Goal: Task Accomplishment & Management: Manage account settings

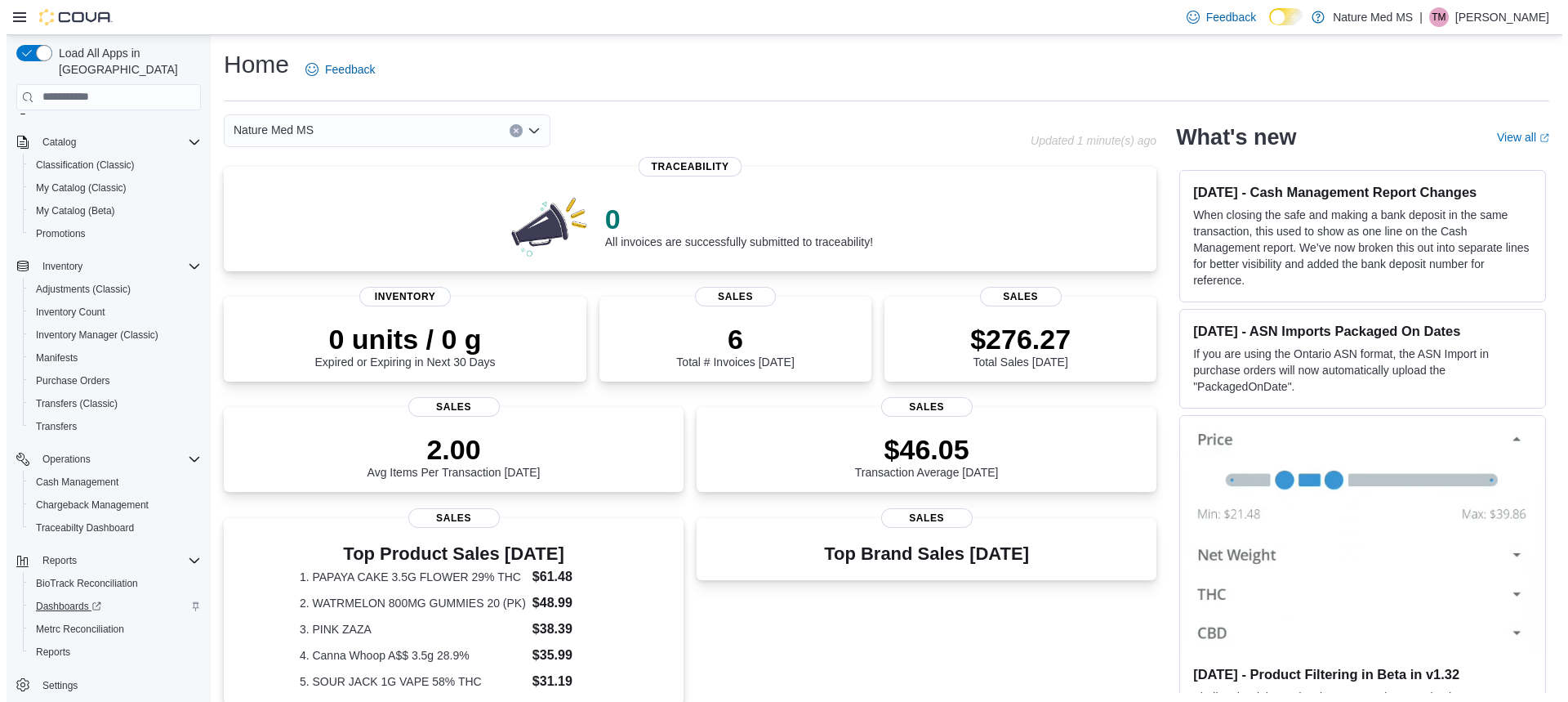
scroll to position [91, 0]
click at [57, 475] on span "Cash Management" at bounding box center [70, 481] width 82 height 13
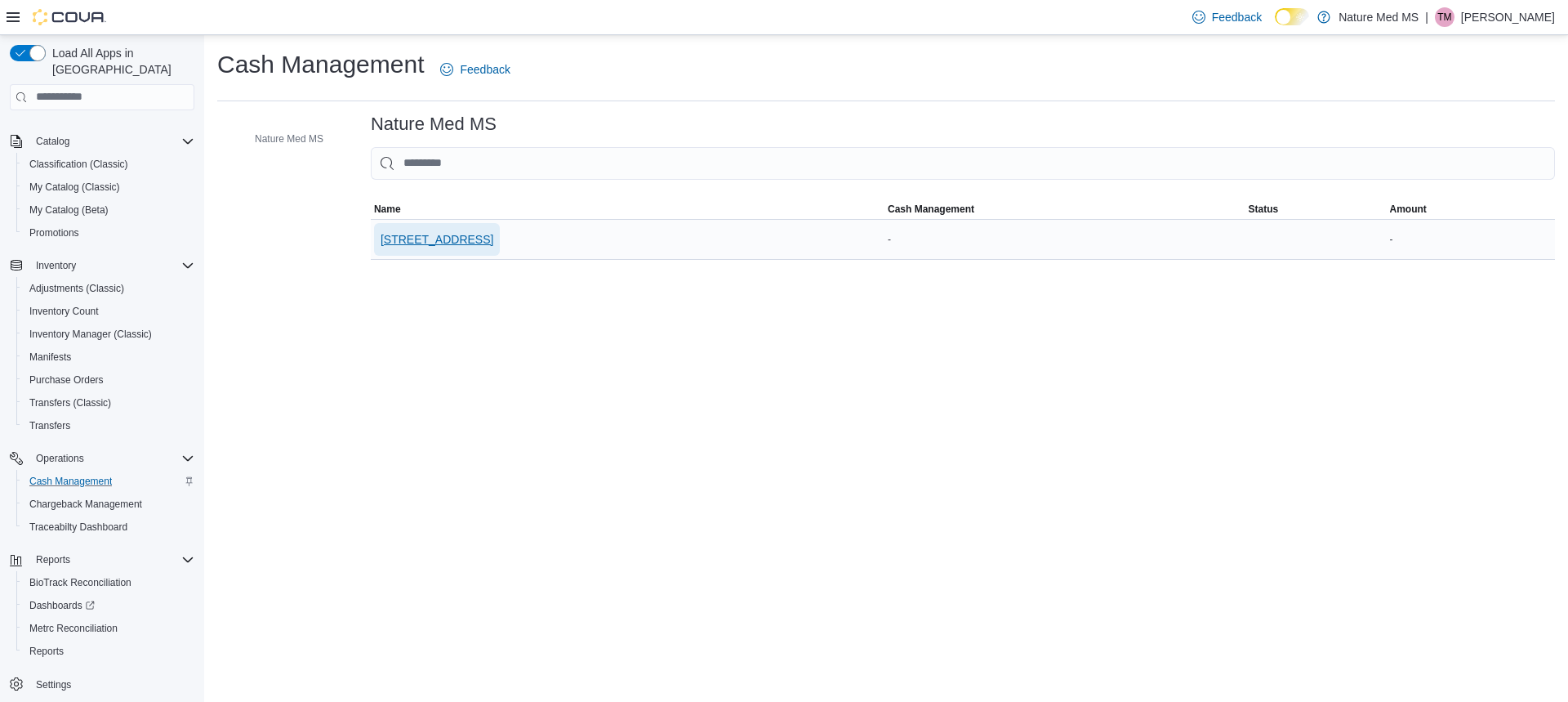
click at [424, 227] on span "[STREET_ADDRESS]" at bounding box center [437, 239] width 112 height 33
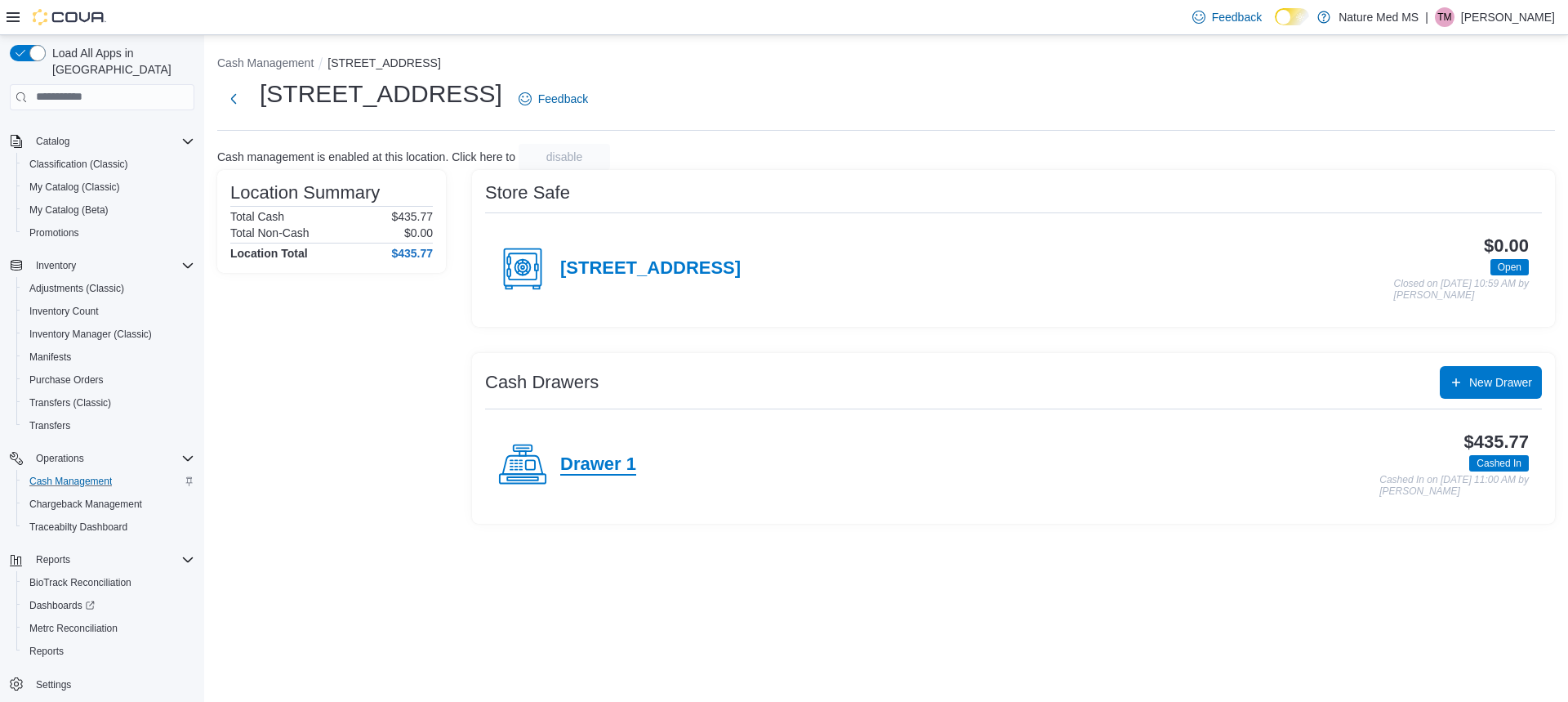
click at [622, 471] on h4 "Drawer 1" at bounding box center [598, 464] width 76 height 21
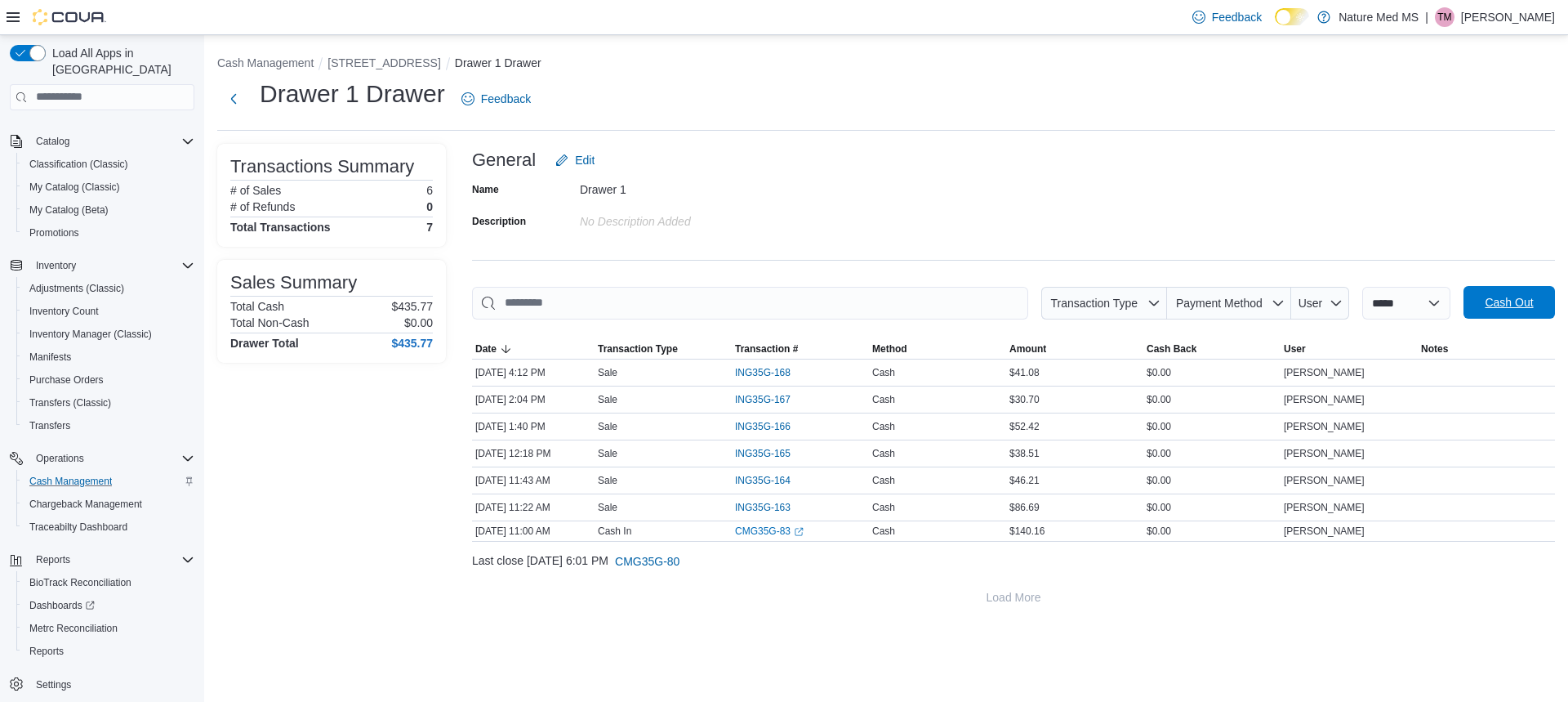
click at [1485, 303] on span "Cash Out" at bounding box center [1509, 302] width 48 height 16
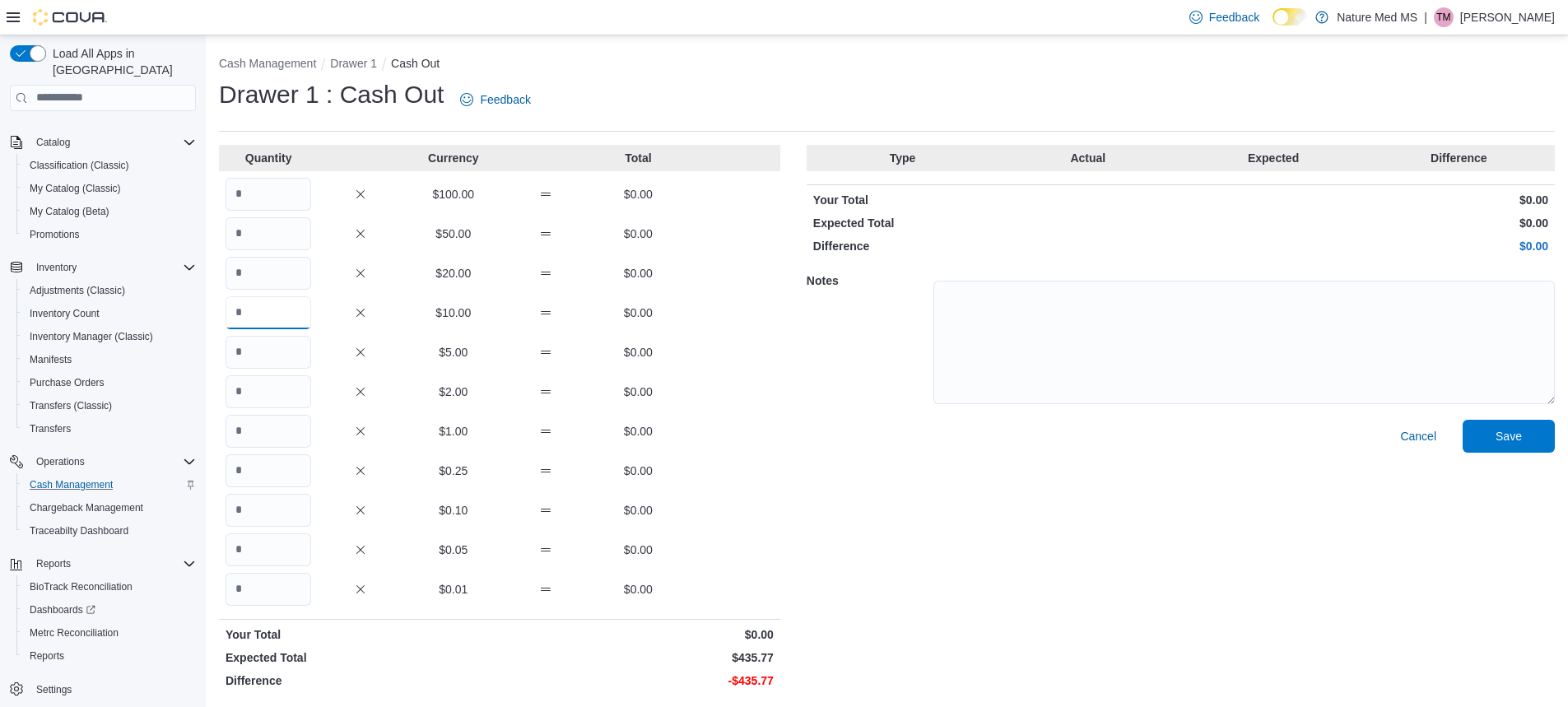
click at [271, 315] on input "Quantity" at bounding box center [268, 313] width 86 height 33
type input "*"
click at [266, 347] on input "Quantity" at bounding box center [268, 352] width 86 height 33
type input "*"
click at [284, 433] on input "Quantity" at bounding box center [268, 431] width 86 height 33
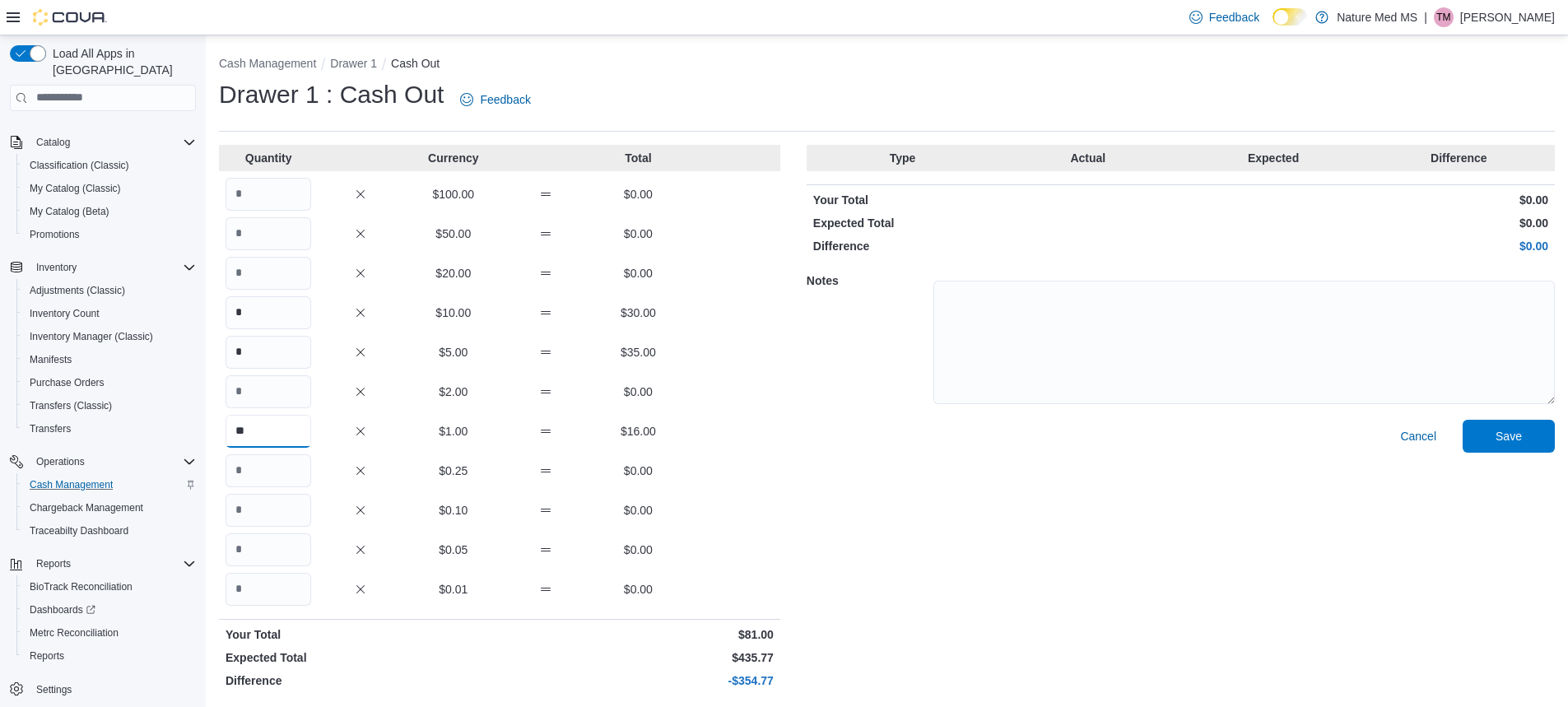
type input "**"
click at [296, 478] on input "Quantity" at bounding box center [268, 471] width 86 height 33
type input "*"
click at [295, 519] on input "Quantity" at bounding box center [268, 510] width 86 height 33
type input "*"
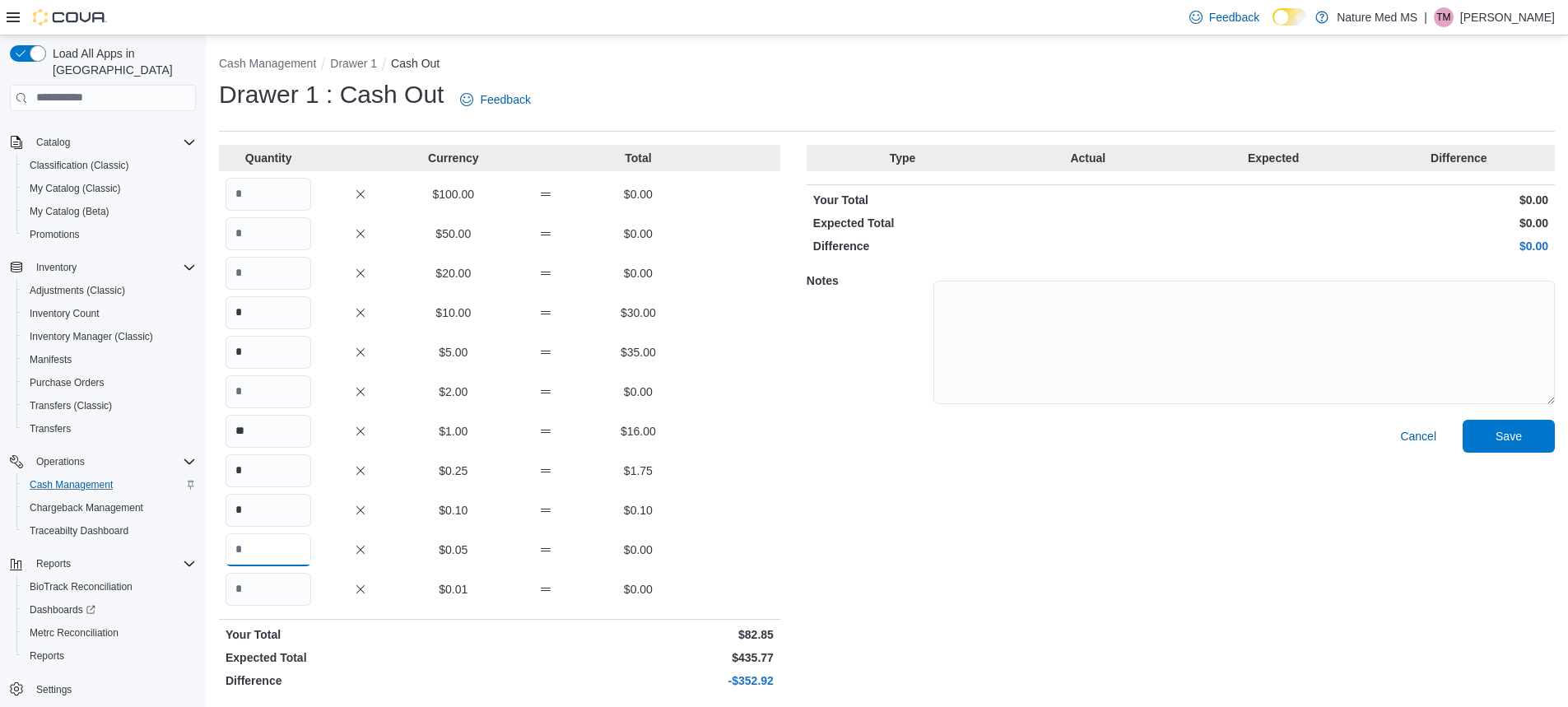
click at [284, 557] on input "Quantity" at bounding box center [268, 550] width 86 height 33
type input "**"
click at [276, 589] on input "Quantity" at bounding box center [268, 589] width 86 height 33
type input "**"
click at [1545, 438] on span "Save" at bounding box center [1508, 436] width 73 height 33
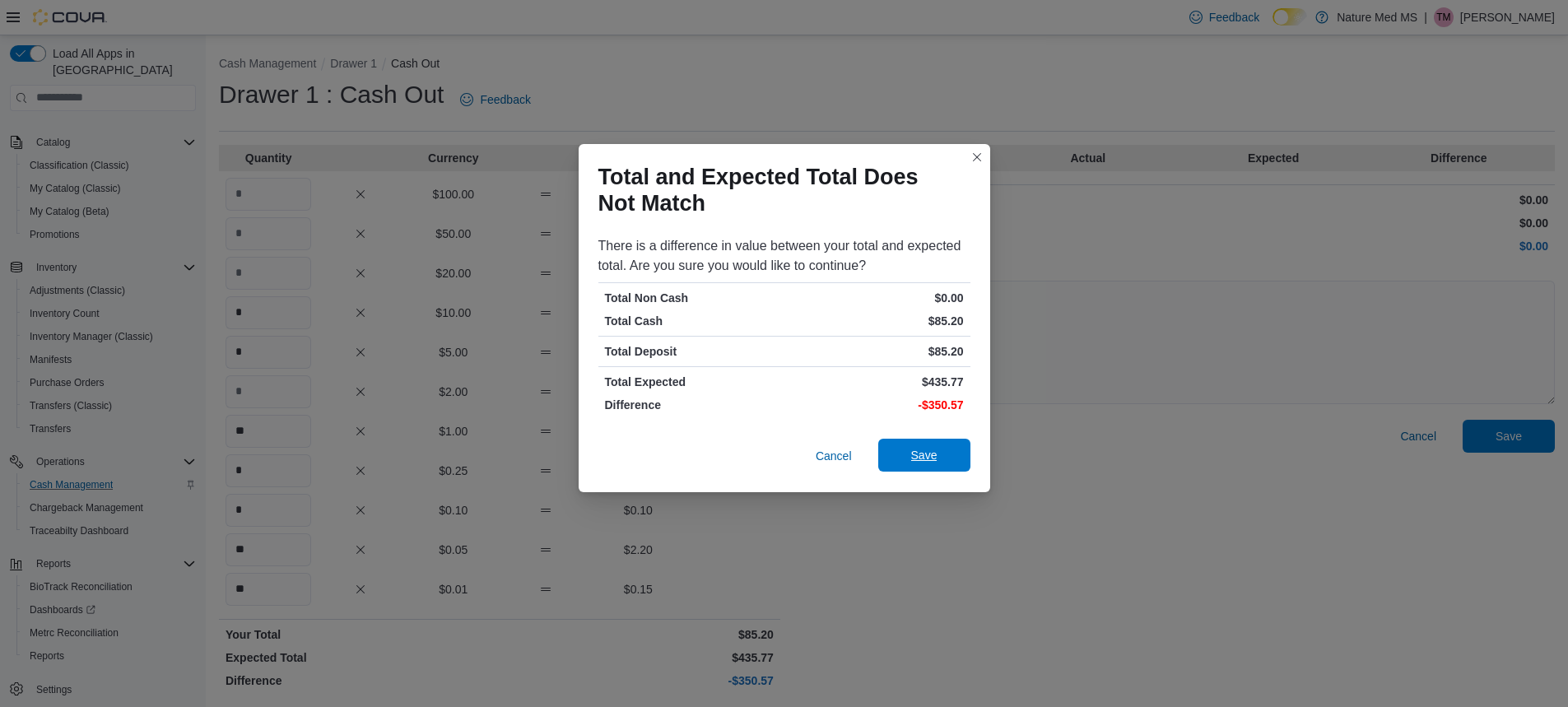
click at [909, 461] on span "Save" at bounding box center [924, 455] width 73 height 33
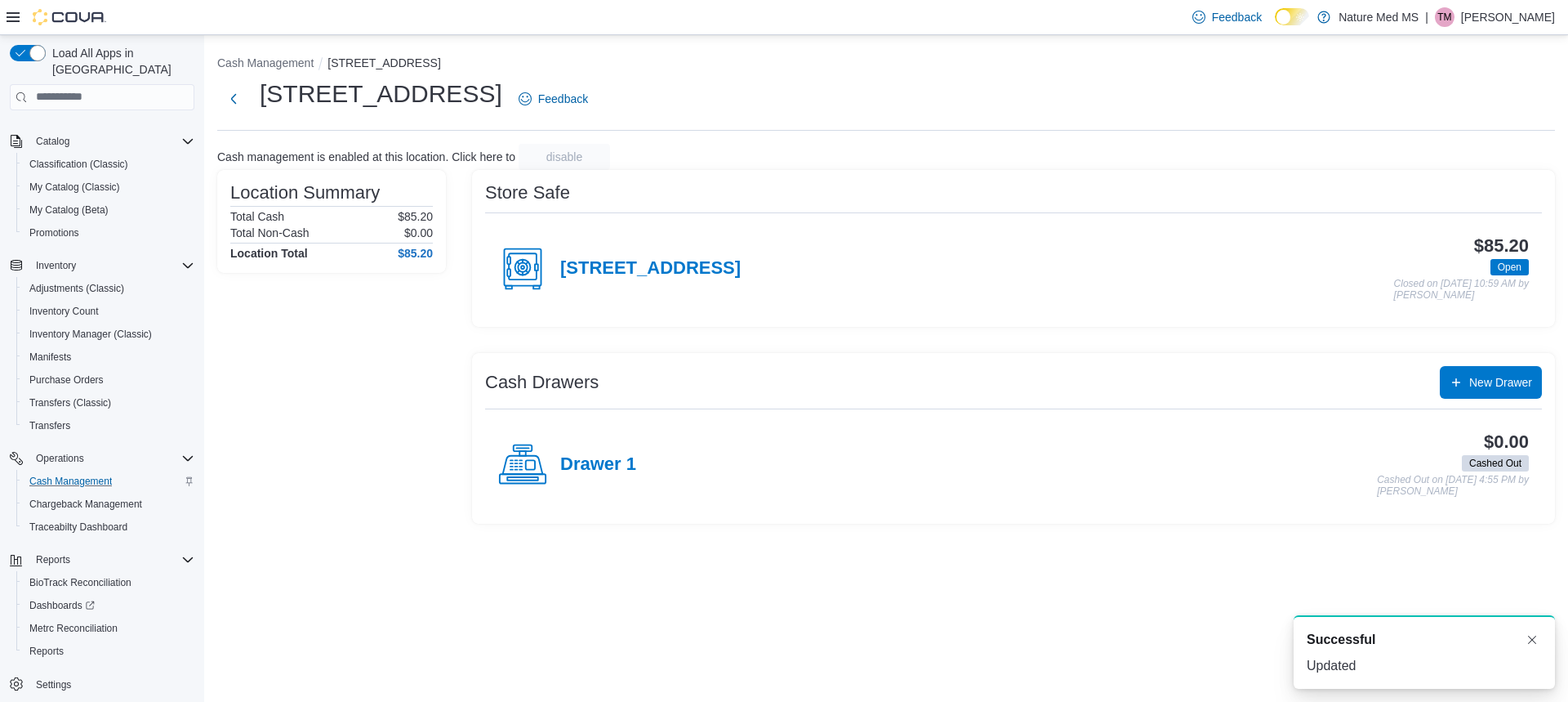
click at [647, 281] on div "[STREET_ADDRESS]" at bounding box center [619, 269] width 243 height 49
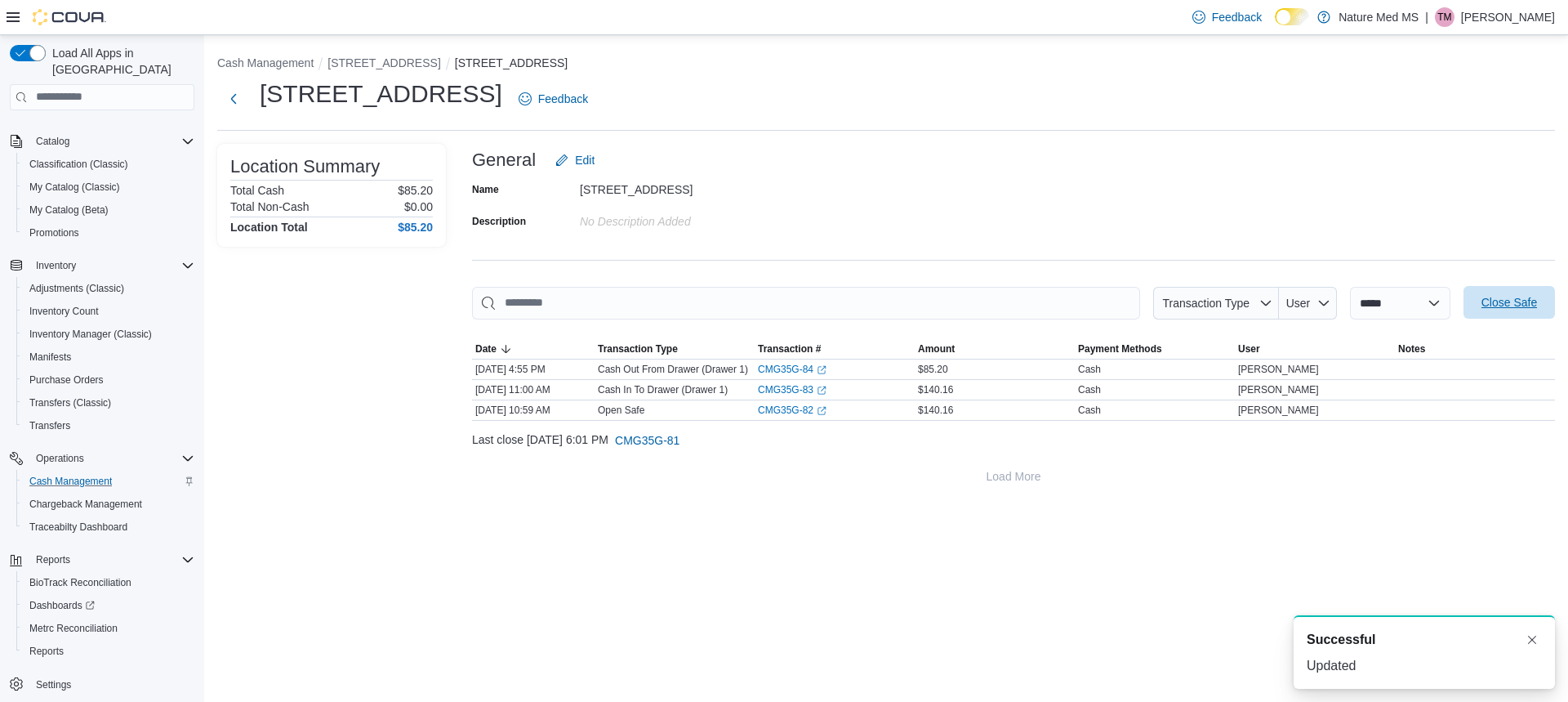
click at [1481, 303] on span "Close Safe" at bounding box center [1509, 302] width 56 height 16
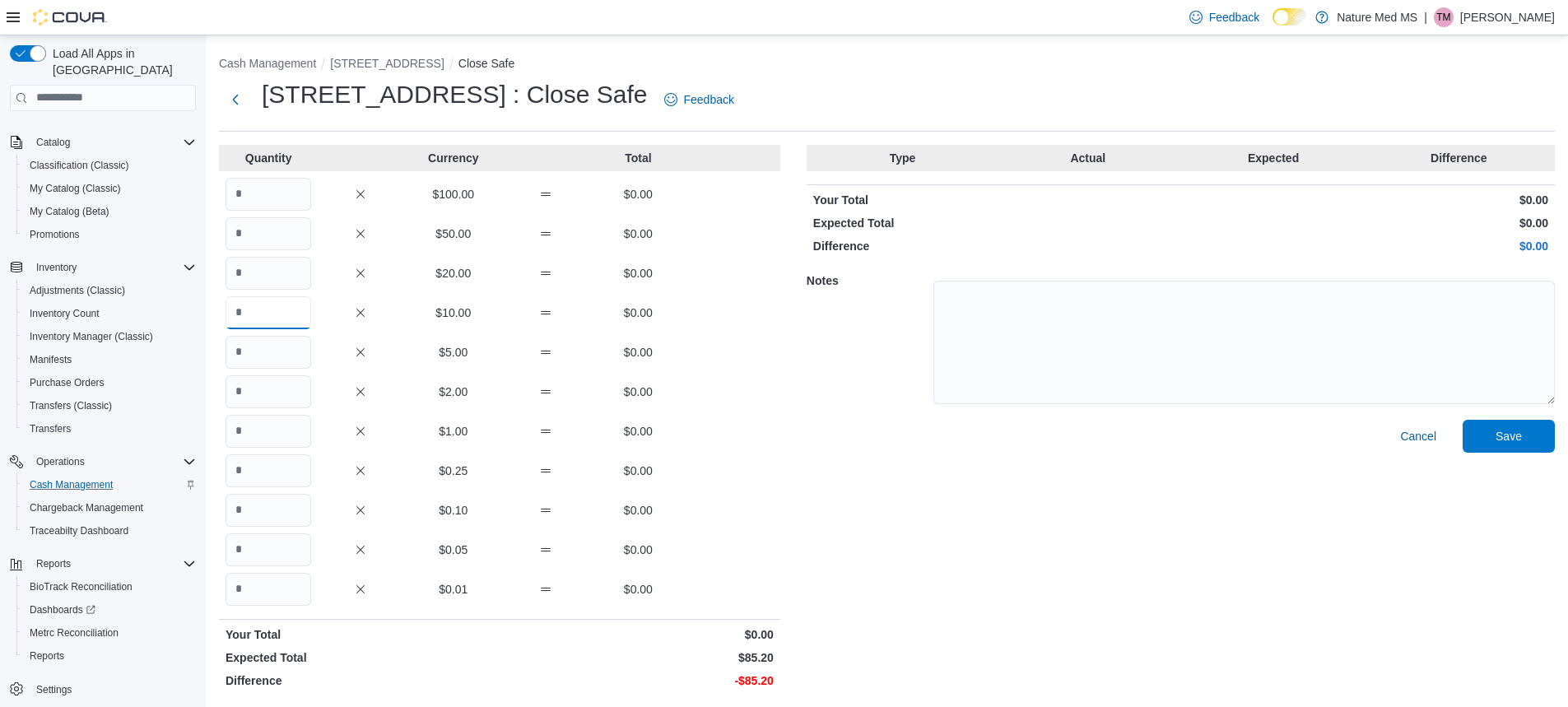
click at [264, 311] on input "Quantity" at bounding box center [268, 313] width 86 height 33
type input "*"
click at [279, 341] on input "Quantity" at bounding box center [268, 352] width 86 height 33
type input "*"
drag, startPoint x: 265, startPoint y: 443, endPoint x: 252, endPoint y: 436, distance: 14.8
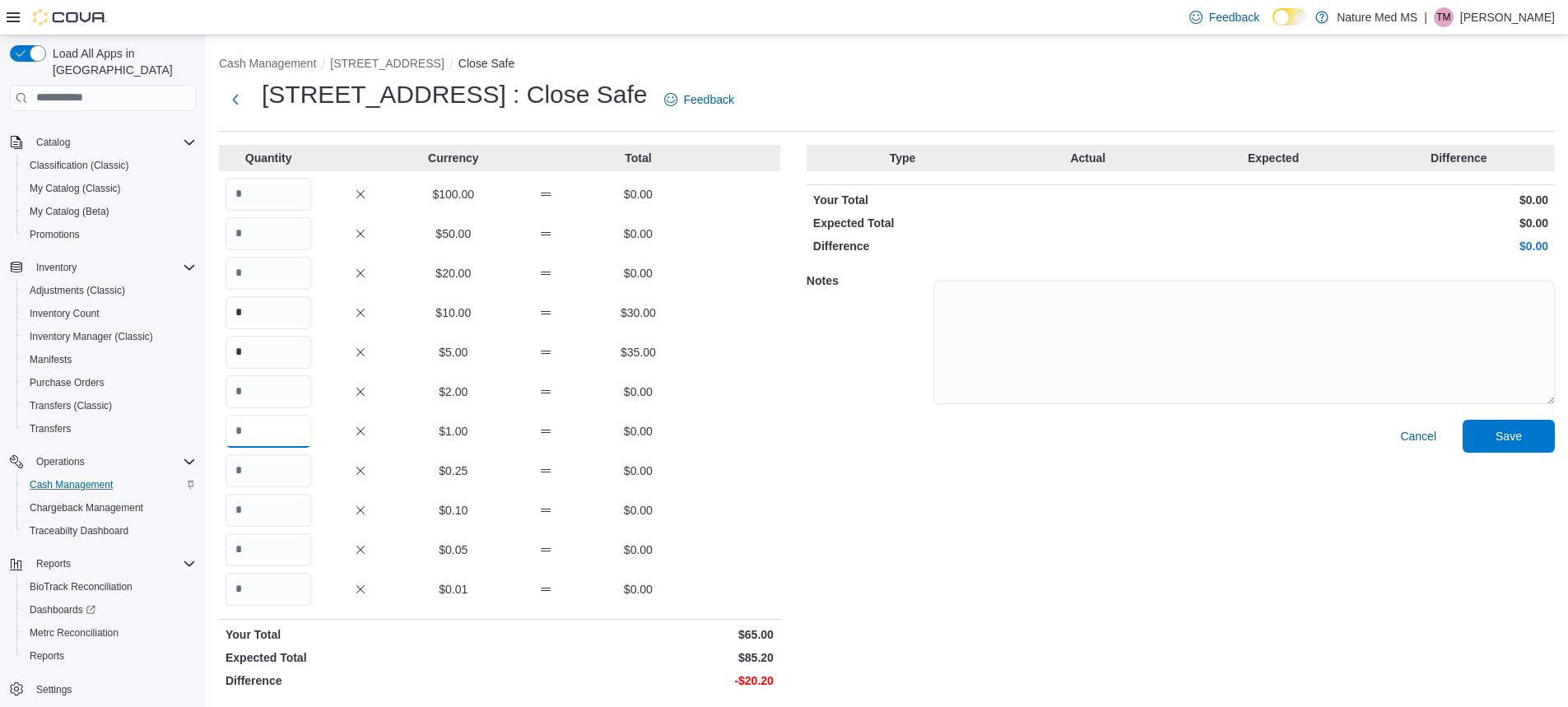
click at [262, 443] on input "Quantity" at bounding box center [268, 431] width 86 height 33
type input "**"
click at [265, 478] on input "Quantity" at bounding box center [268, 471] width 86 height 33
type input "*"
click at [253, 510] on input "Quantity" at bounding box center [268, 510] width 86 height 33
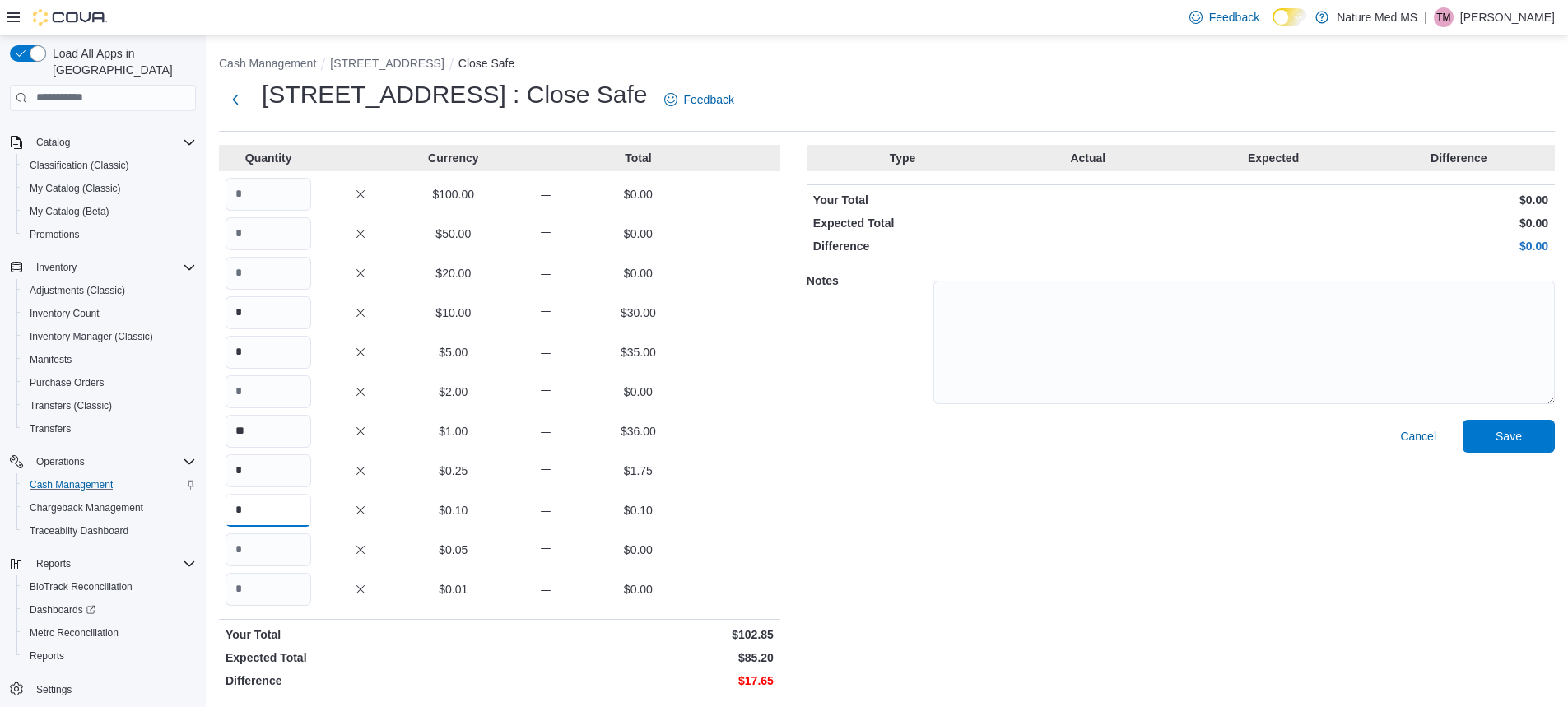
type input "*"
click at [272, 554] on input "Quantity" at bounding box center [268, 550] width 86 height 33
type input "**"
click at [264, 594] on input "Quantity" at bounding box center [268, 589] width 86 height 33
type input "**"
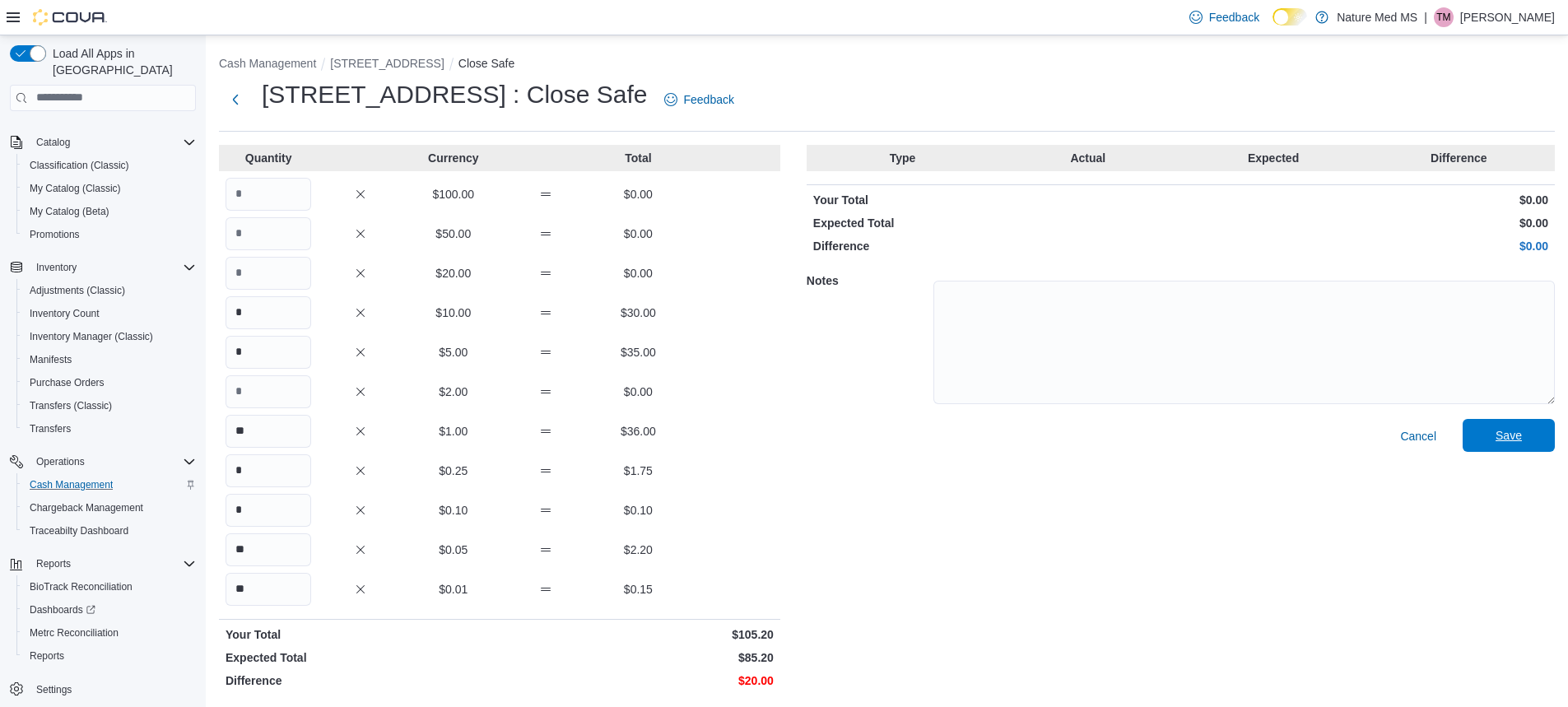
click at [1495, 439] on span "Save" at bounding box center [1508, 436] width 73 height 33
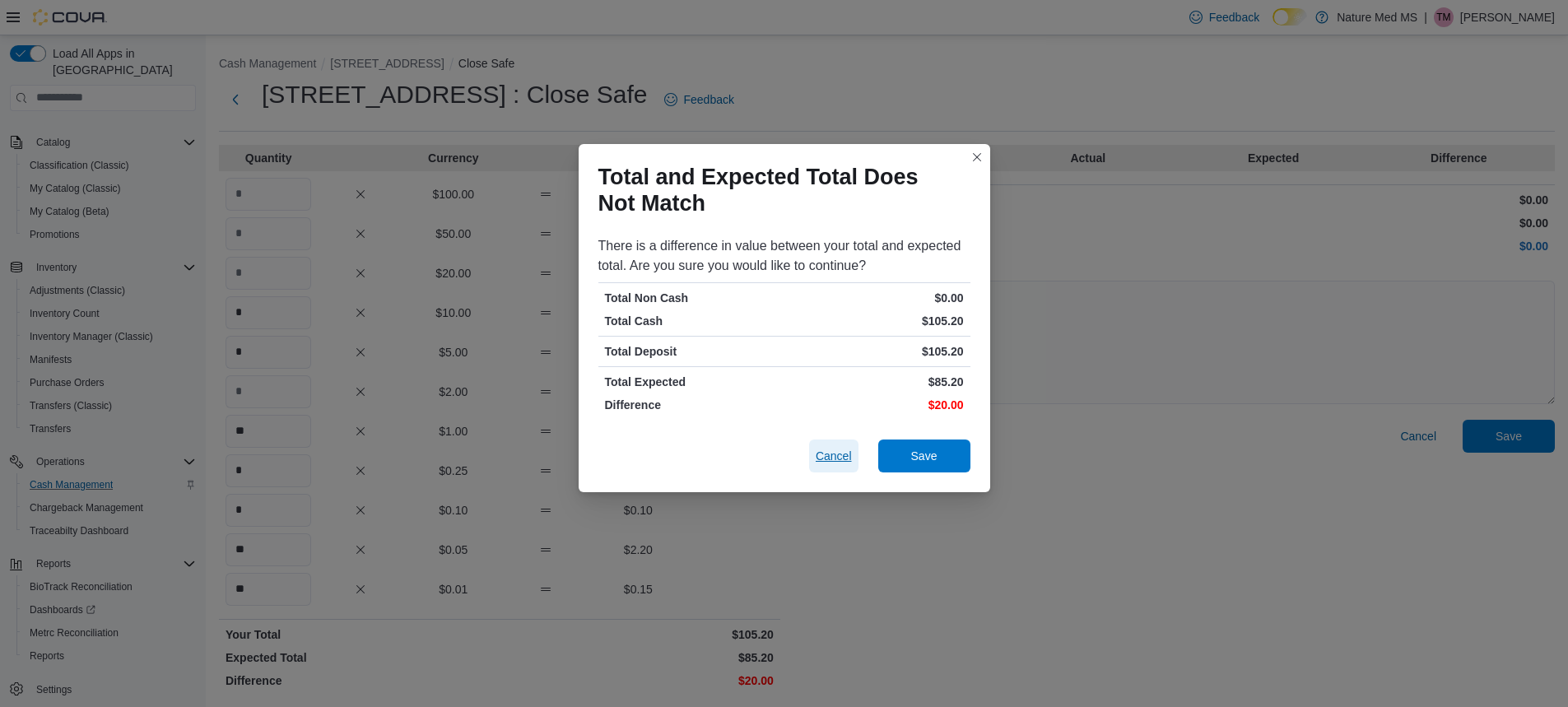
click at [840, 448] on span "Cancel" at bounding box center [833, 455] width 36 height 16
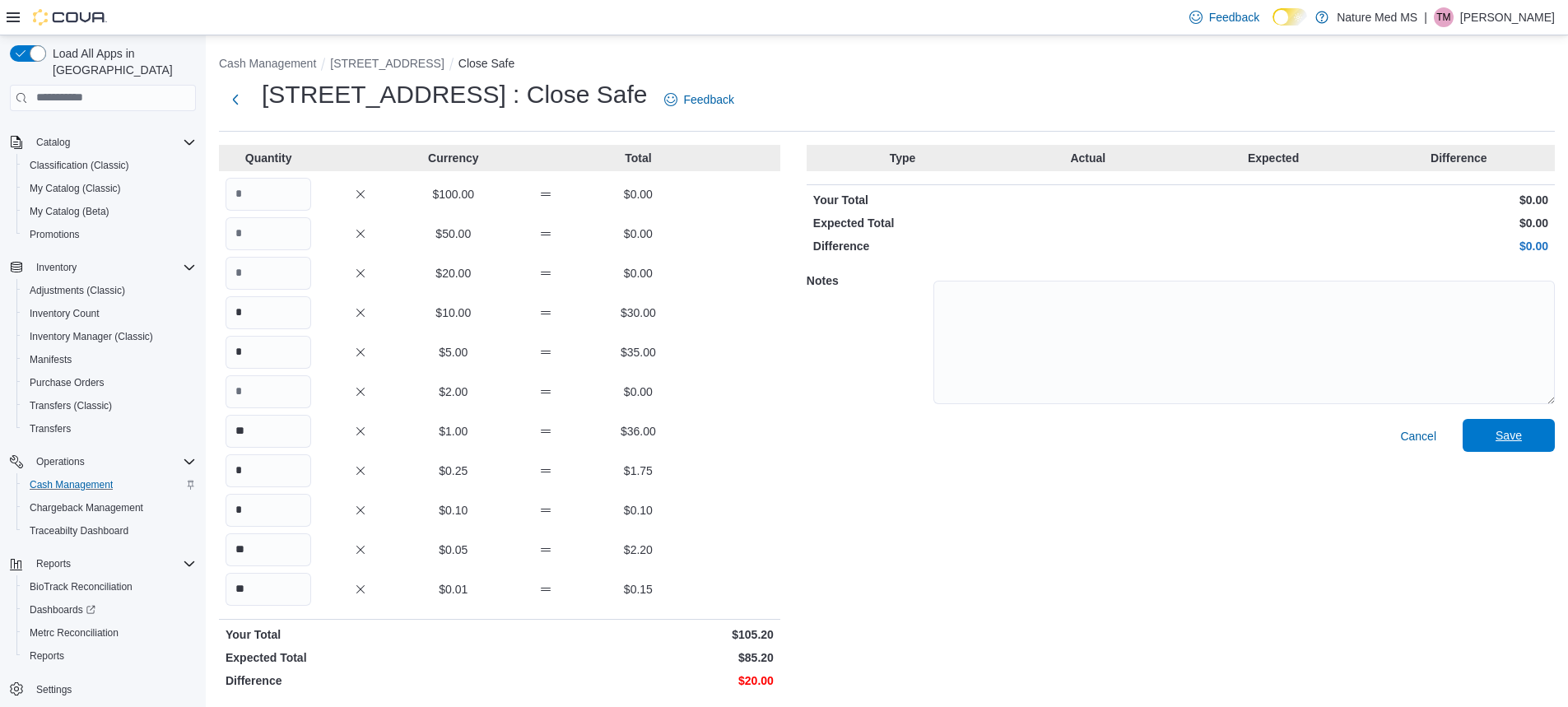
click at [1521, 436] on span "Save" at bounding box center [1508, 435] width 26 height 16
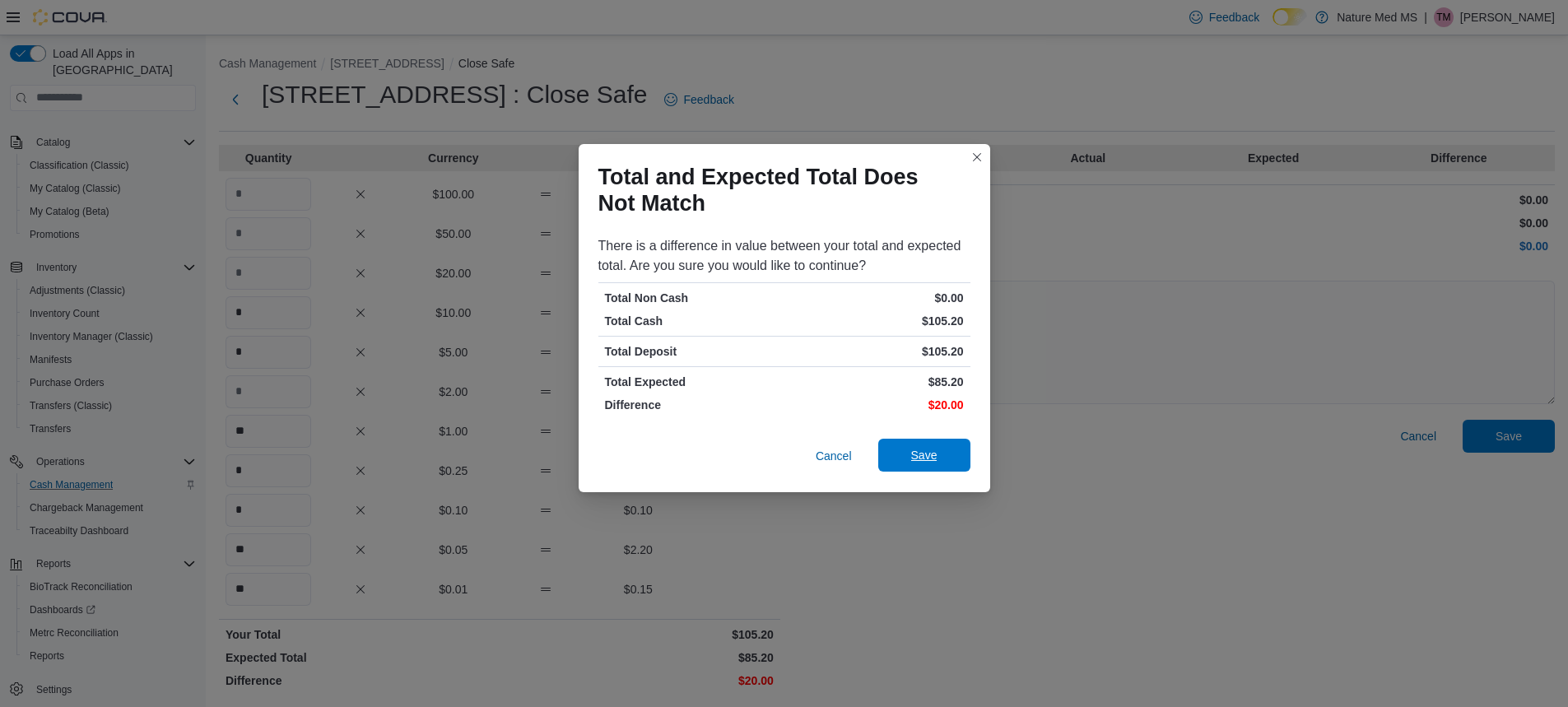
click at [918, 445] on span "Save" at bounding box center [924, 455] width 73 height 33
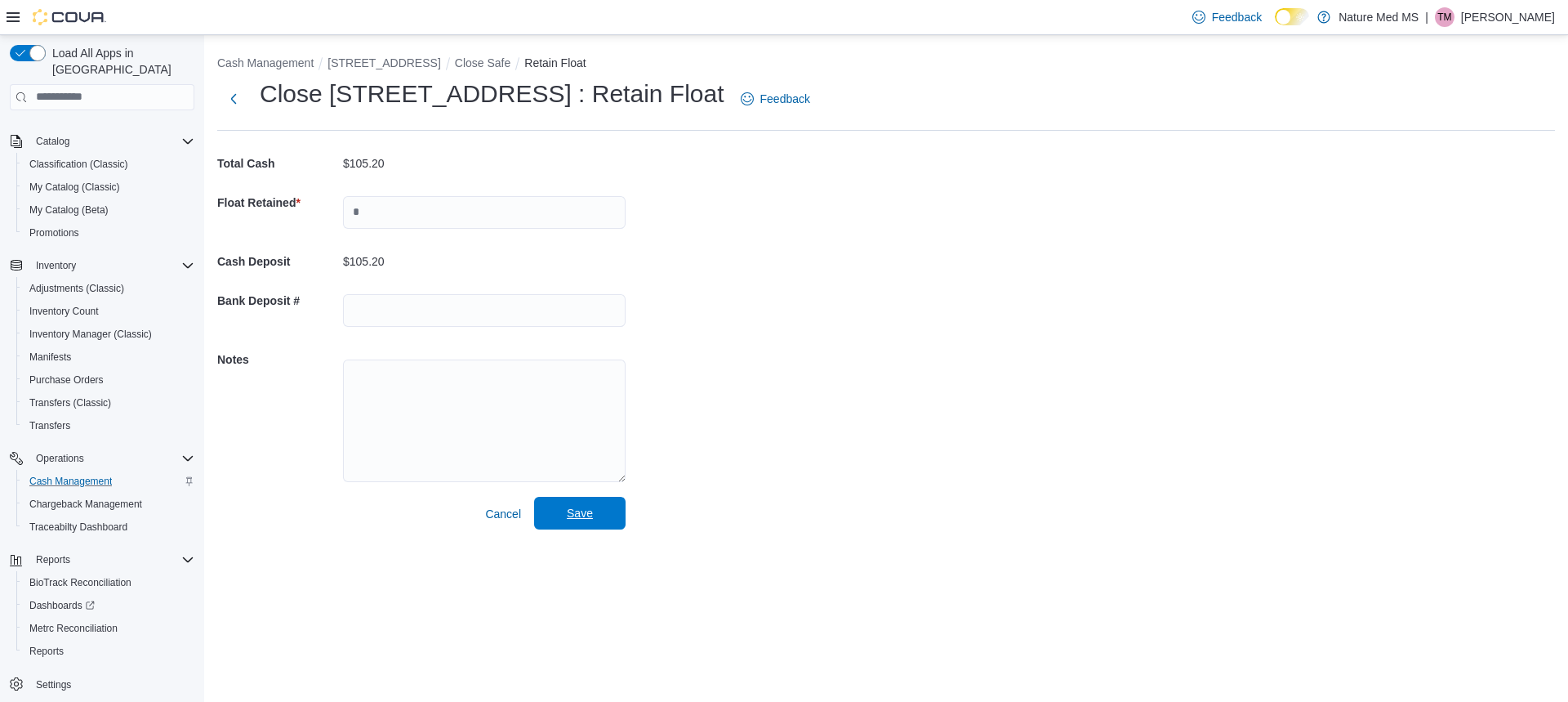
click at [598, 516] on span "Save" at bounding box center [580, 513] width 72 height 33
